Goal: Information Seeking & Learning: Learn about a topic

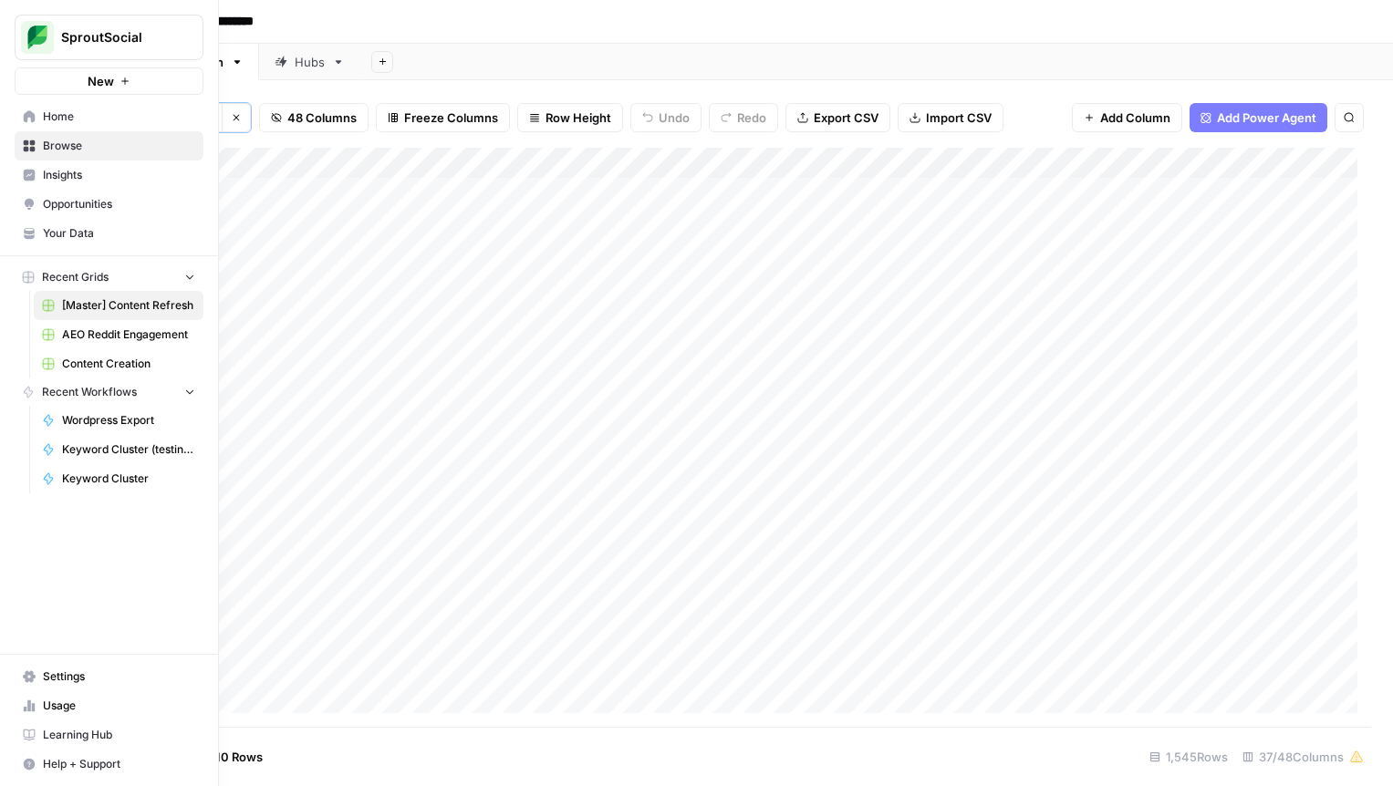
click at [53, 179] on span "Insights" at bounding box center [119, 175] width 152 height 16
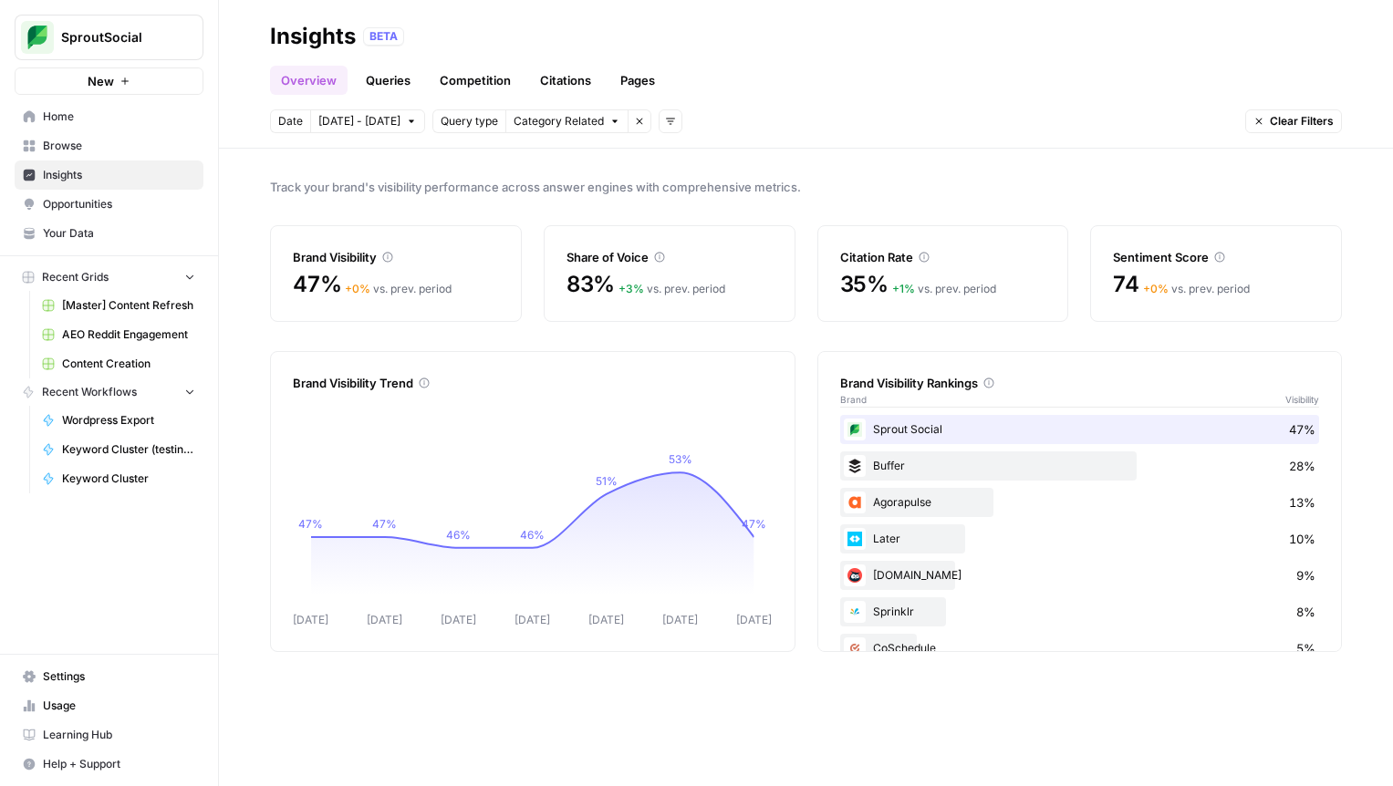
click at [1001, 206] on div "Track your brand's visibility performance across answer engines with comprehens…" at bounding box center [806, 467] width 1174 height 637
click at [388, 87] on link "Queries" at bounding box center [388, 80] width 67 height 29
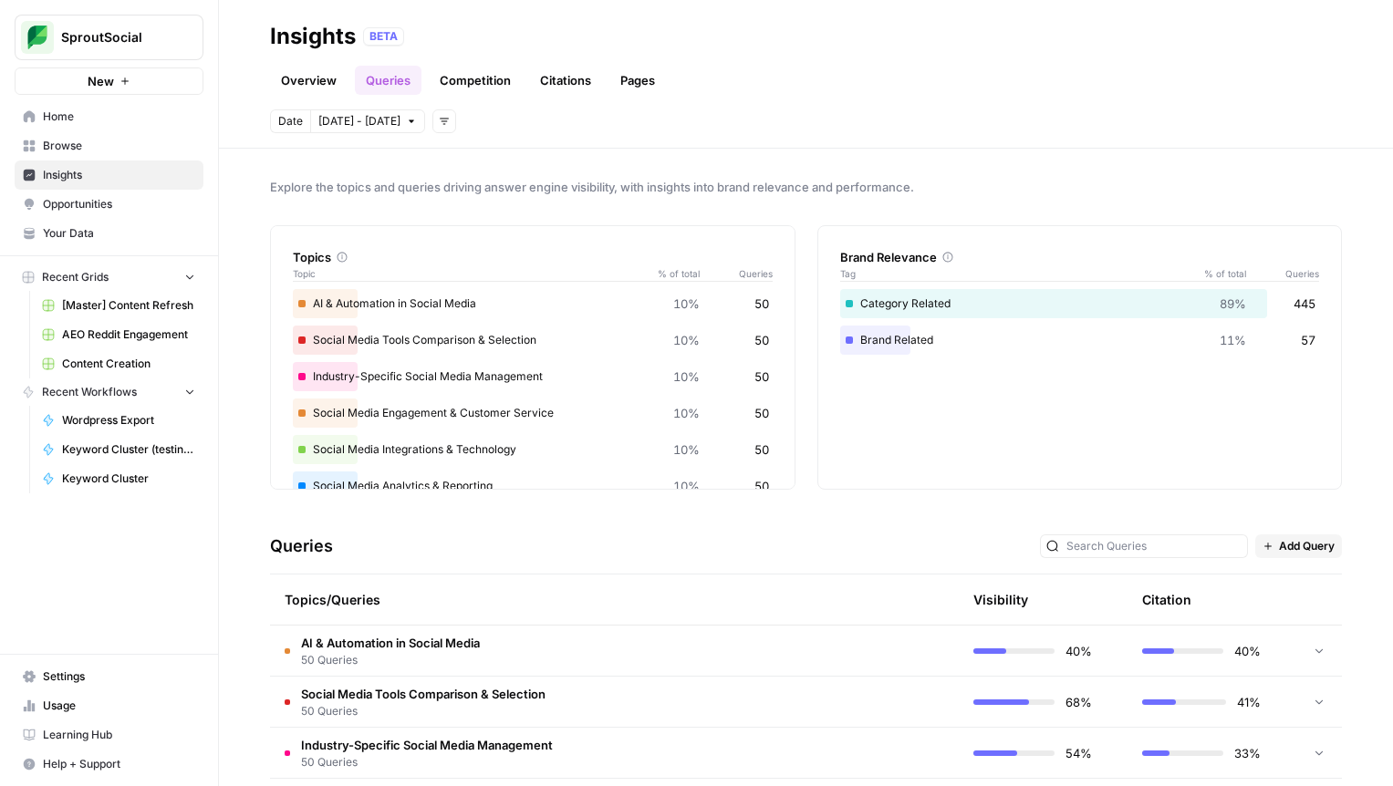
click at [478, 83] on link "Competition" at bounding box center [475, 80] width 93 height 29
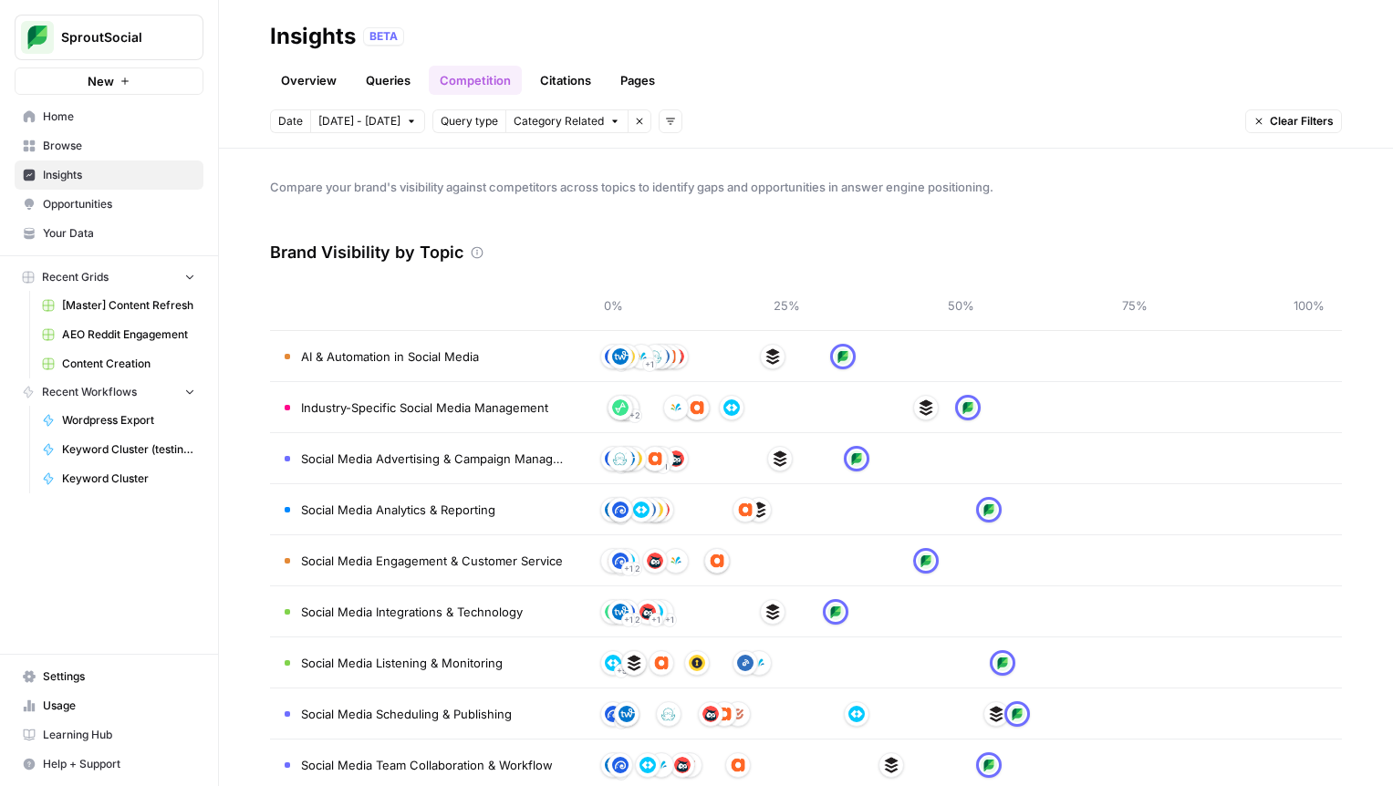
click at [575, 79] on link "Citations" at bounding box center [565, 80] width 73 height 29
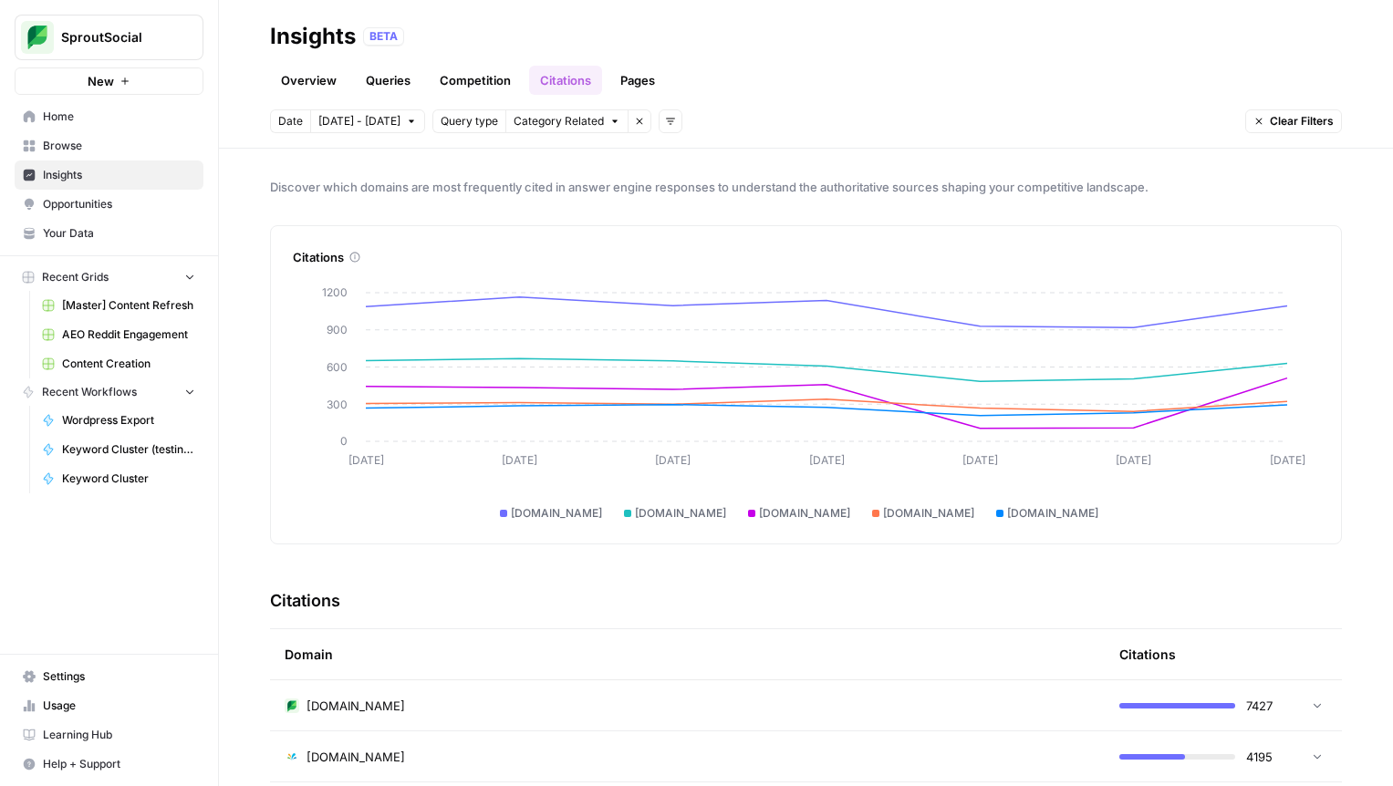
click at [645, 72] on link "Pages" at bounding box center [637, 80] width 57 height 29
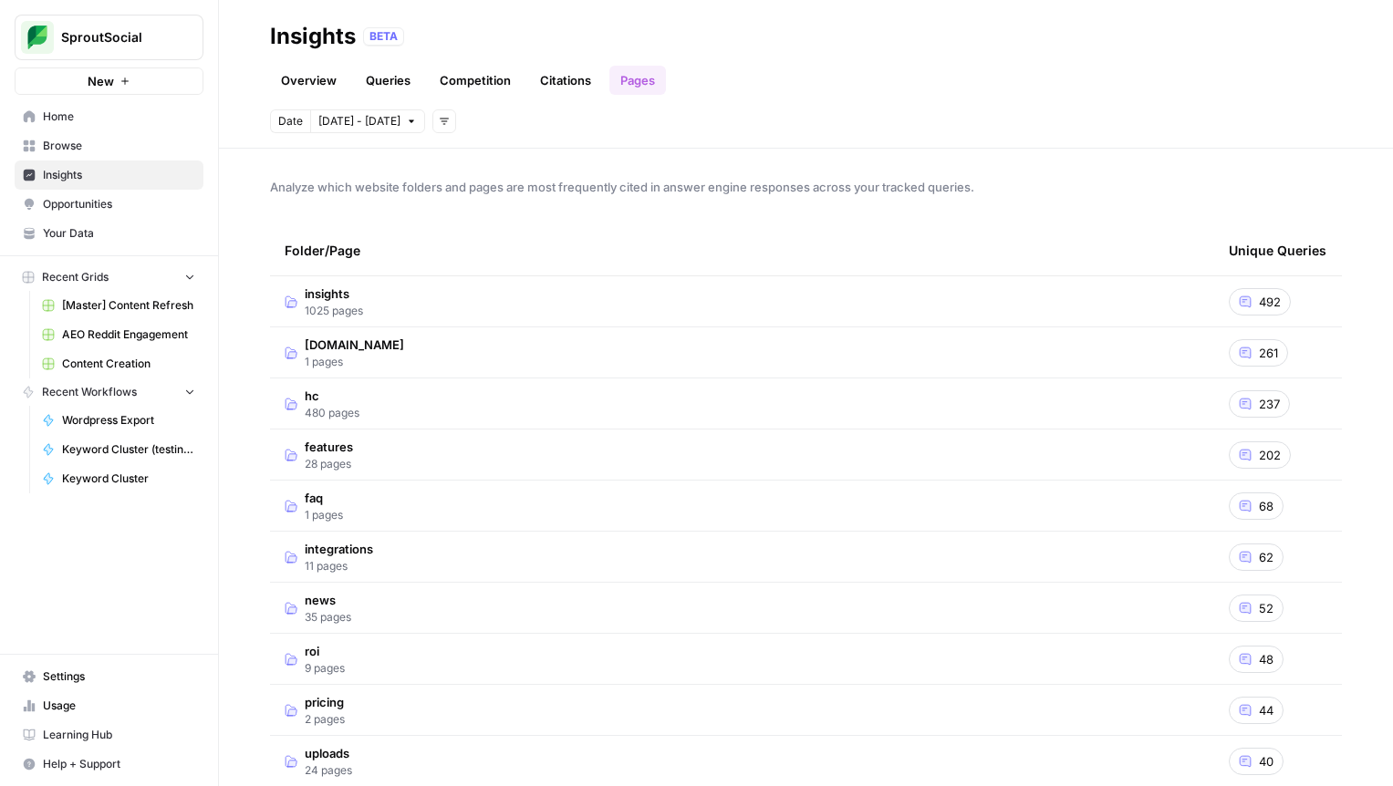
click at [306, 85] on link "Overview" at bounding box center [309, 80] width 78 height 29
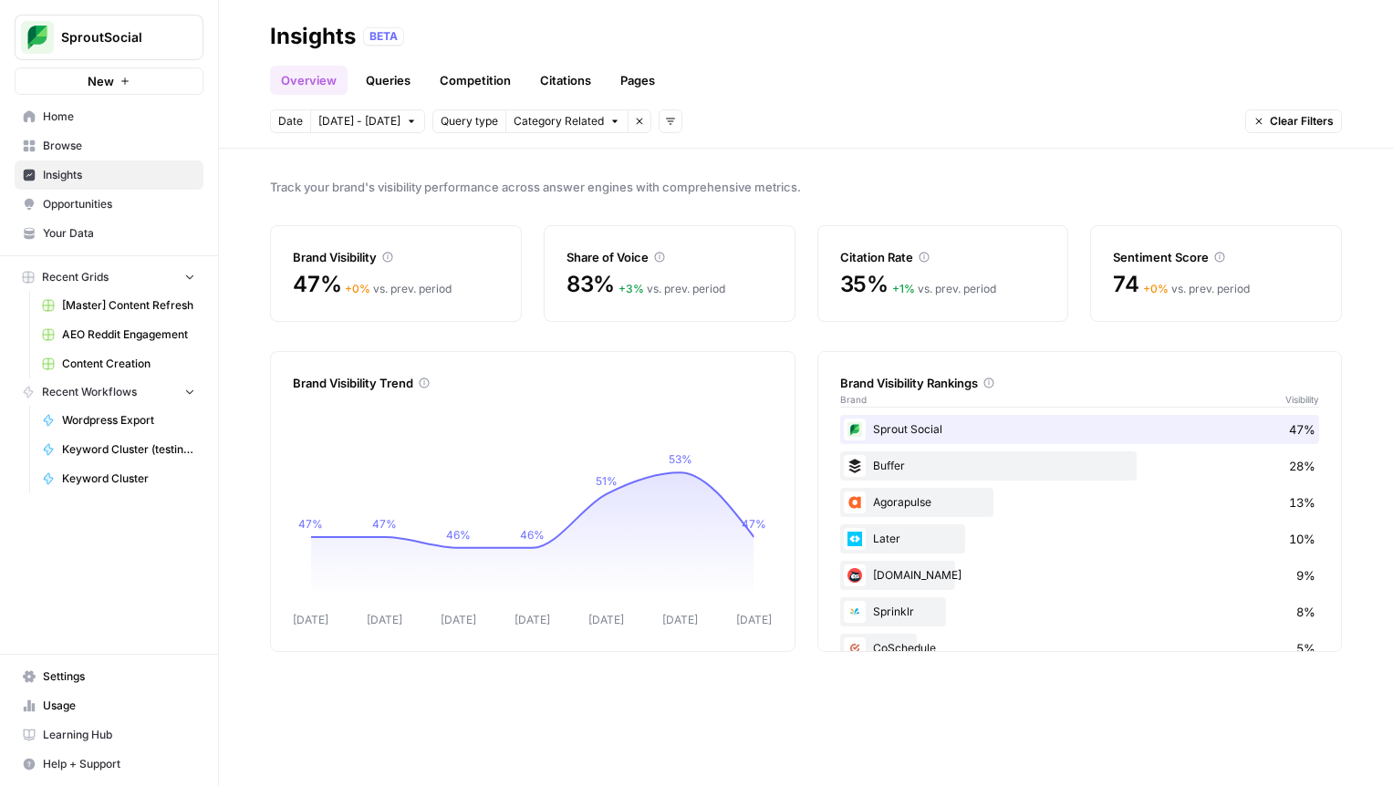
click at [828, 204] on div "Track your brand's visibility performance across answer engines with comprehens…" at bounding box center [806, 467] width 1174 height 637
click at [665, 120] on icon "button" at bounding box center [670, 121] width 11 height 11
click at [712, 184] on span "Platform" at bounding box center [690, 187] width 47 height 18
click at [784, 125] on span "Select platform" at bounding box center [766, 121] width 79 height 16
click at [903, 66] on div "Overview Queries Competition Citations Pages" at bounding box center [806, 73] width 1072 height 44
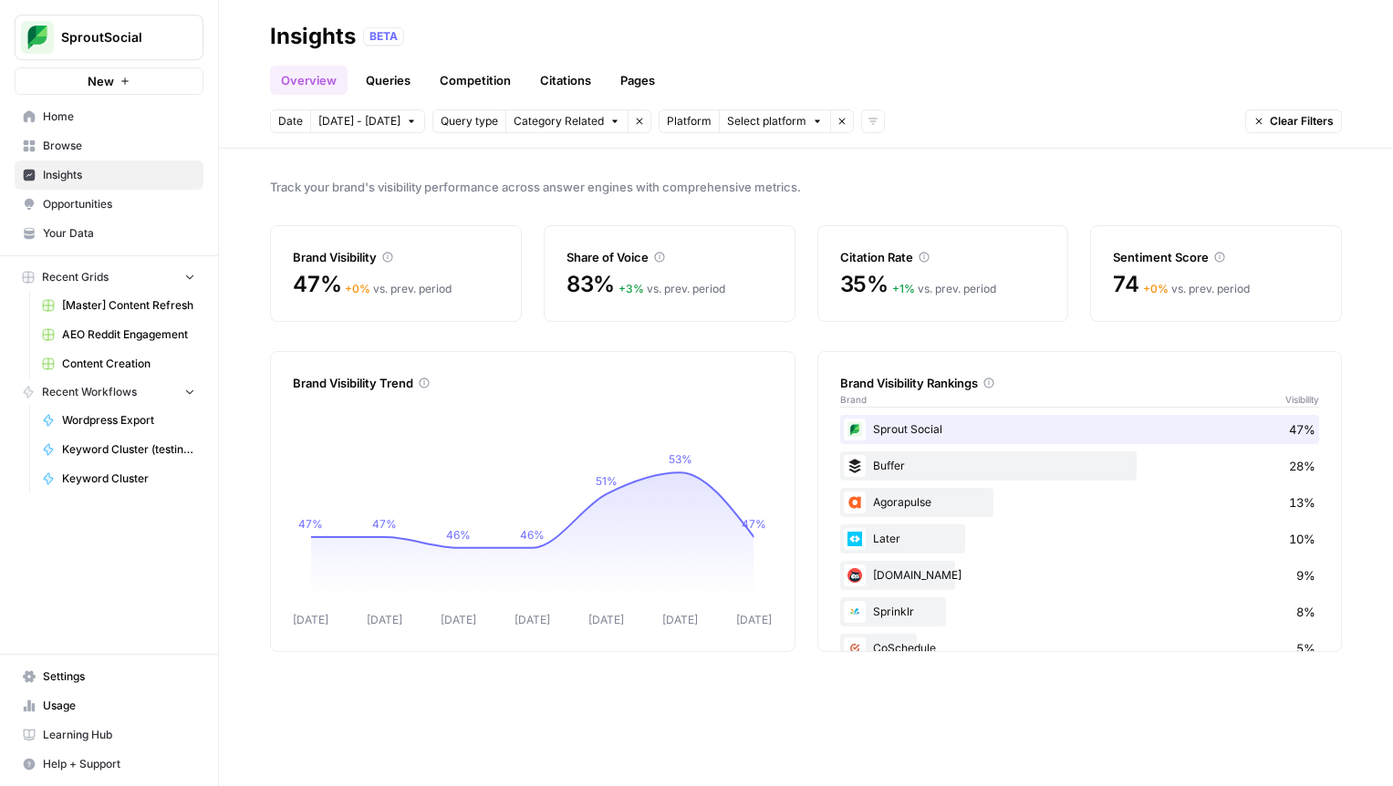
click at [419, 83] on link "Queries" at bounding box center [388, 80] width 67 height 29
